Goal: Find specific page/section: Find specific page/section

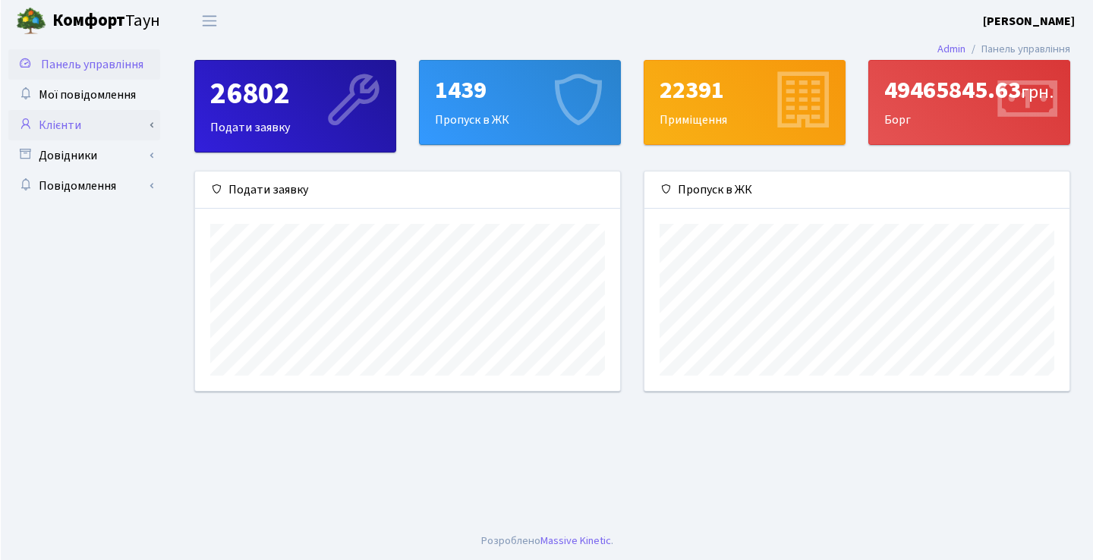
scroll to position [758904, 758698]
click at [109, 133] on link "Клієнти" at bounding box center [84, 125] width 152 height 30
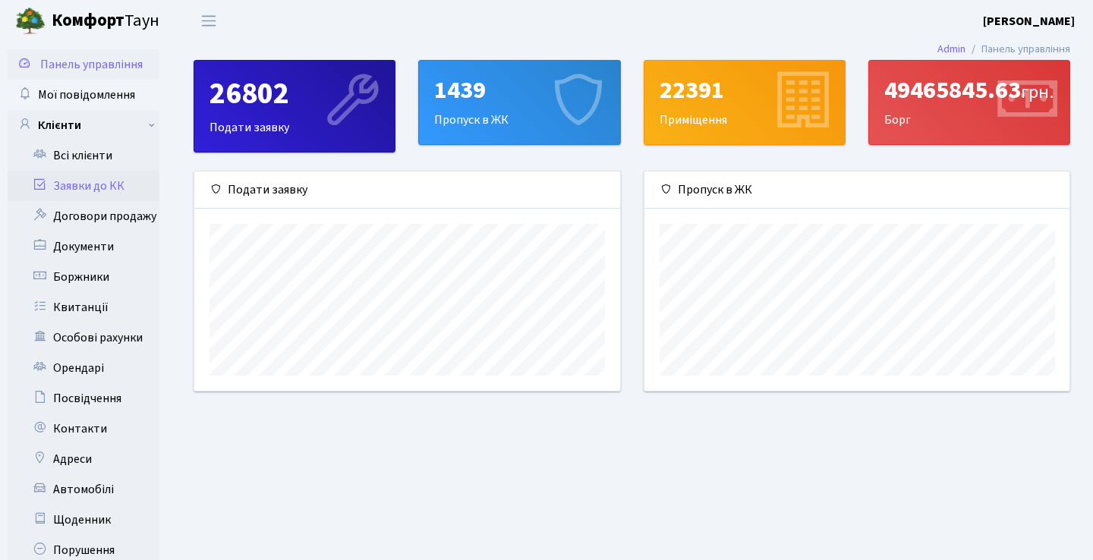
click at [89, 187] on link "Заявки до КК" at bounding box center [84, 186] width 152 height 30
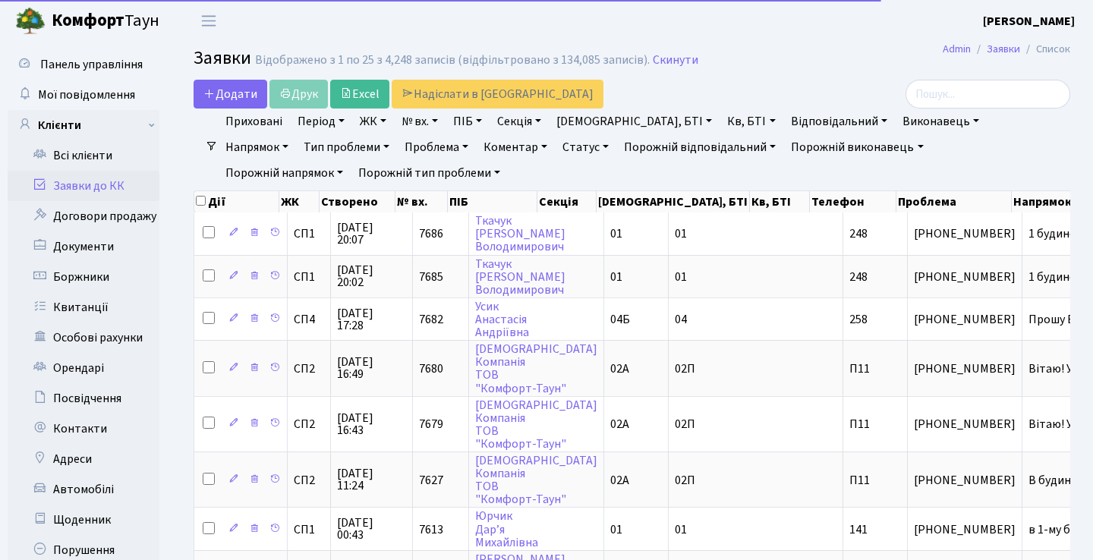
select select "25"
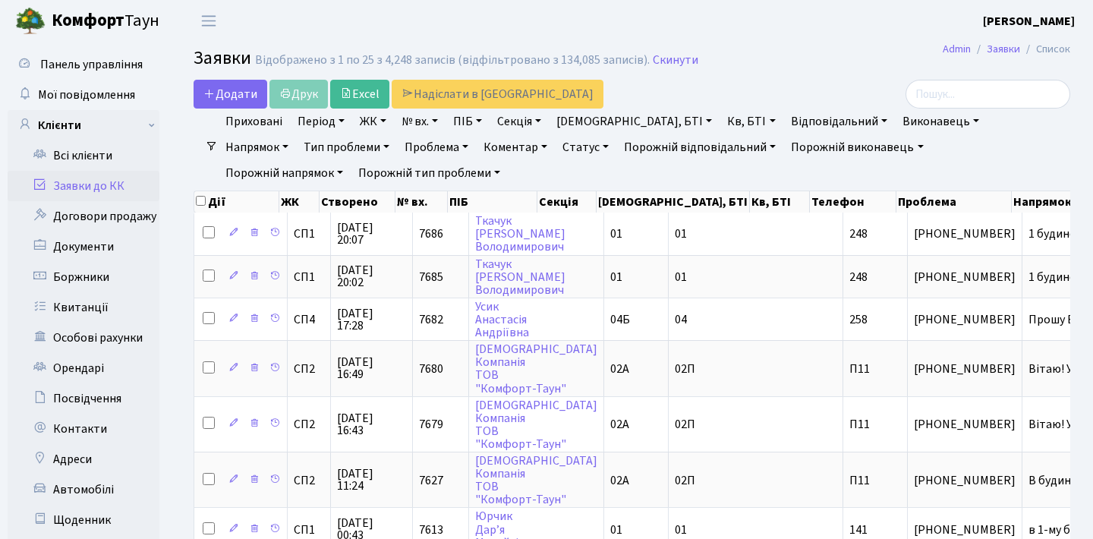
click at [719, 61] on h2 "Заявки Відображено з 1 по 25 з 4,248 записів (відфільтровано з 134,085 записів)…" at bounding box center [632, 61] width 877 height 26
click at [84, 188] on link "Заявки до КК" at bounding box center [84, 186] width 152 height 30
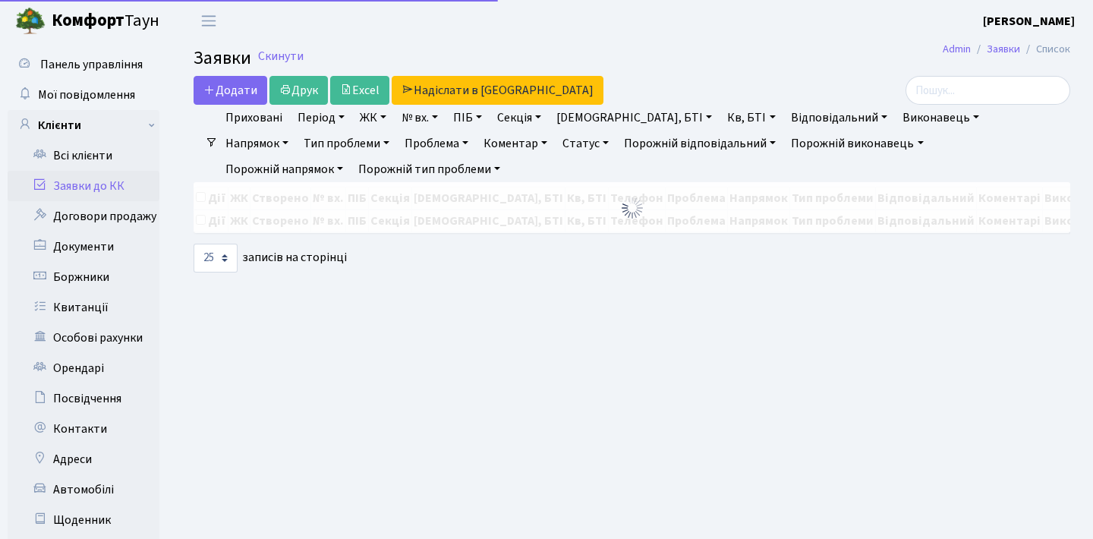
select select "25"
